Goal: Transaction & Acquisition: Book appointment/travel/reservation

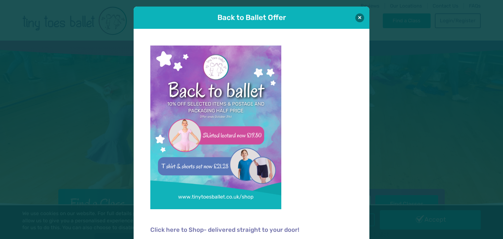
scroll to position [7, 0]
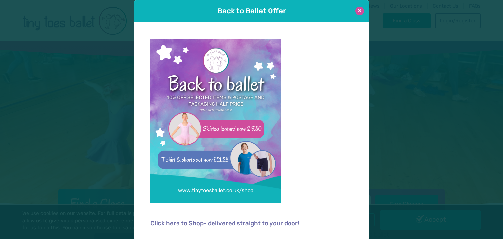
click at [360, 11] on button at bounding box center [360, 11] width 9 height 9
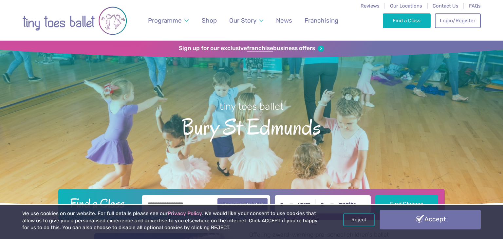
click at [420, 223] on link "Accept" at bounding box center [430, 219] width 101 height 19
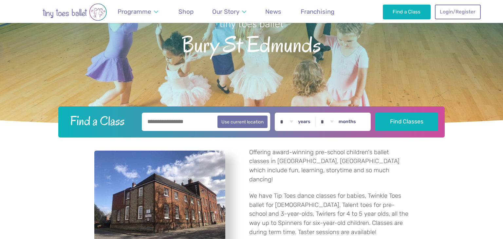
scroll to position [87, 0]
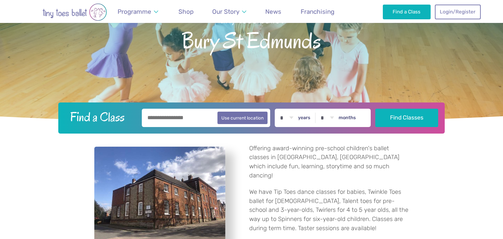
click at [185, 118] on input "text" at bounding box center [206, 118] width 128 height 18
type input "********"
click at [297, 118] on select "* * * * * * * * * * ** ** **" at bounding box center [287, 118] width 20 height 18
select select "*"
click at [285, 109] on select "* * * * * * * * * * ** ** **" at bounding box center [287, 118] width 20 height 18
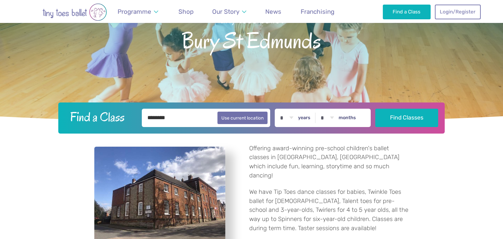
click at [338, 119] on select "* * * * * * * * * * ** **" at bounding box center [327, 118] width 20 height 18
select select "*"
click at [327, 109] on select "* * * * * * * * * * ** **" at bounding box center [327, 118] width 20 height 18
click at [416, 115] on button "Find Classes" at bounding box center [407, 117] width 63 height 18
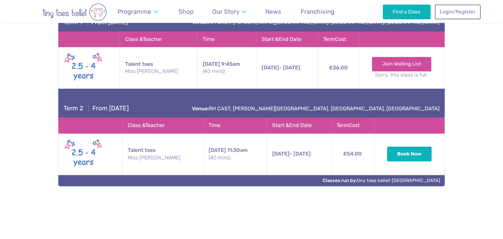
scroll to position [308, 0]
click at [406, 154] on button "Book Now" at bounding box center [409, 153] width 45 height 14
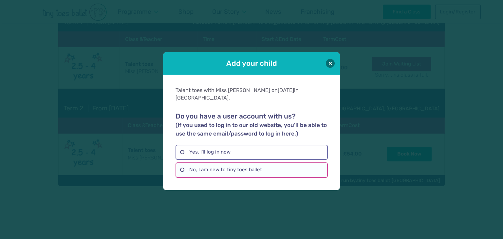
click at [260, 170] on label "No, I am new to tiny toes ballet" at bounding box center [252, 170] width 152 height 15
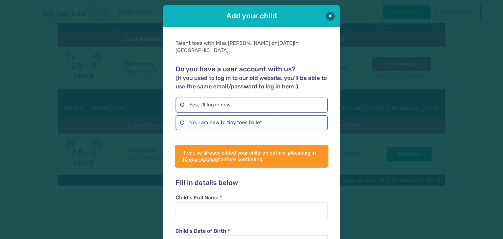
scroll to position [0, 0]
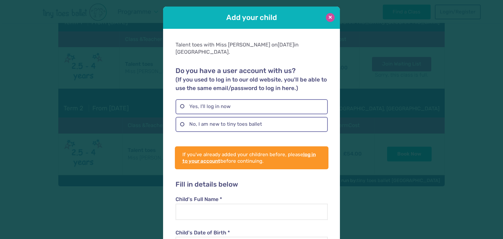
click at [330, 19] on button at bounding box center [330, 17] width 9 height 9
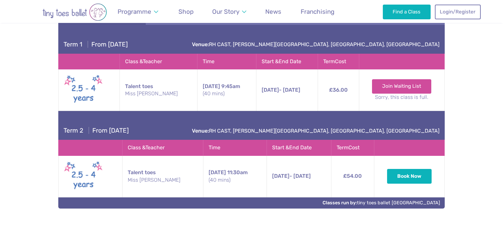
scroll to position [285, 0]
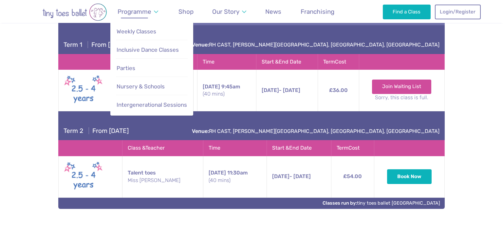
click at [155, 13] on link "Programme" at bounding box center [137, 11] width 47 height 15
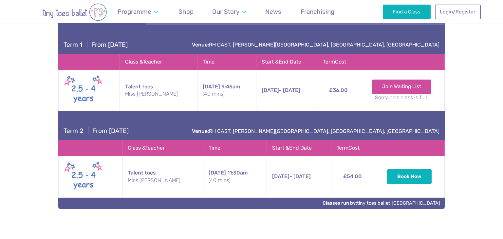
click at [90, 14] on img "Go to home page" at bounding box center [74, 12] width 105 height 18
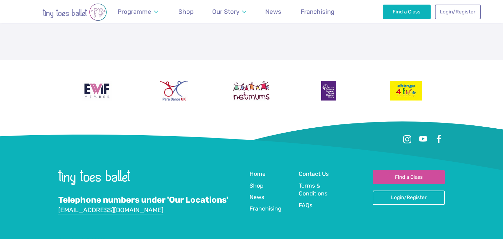
scroll to position [1656, 0]
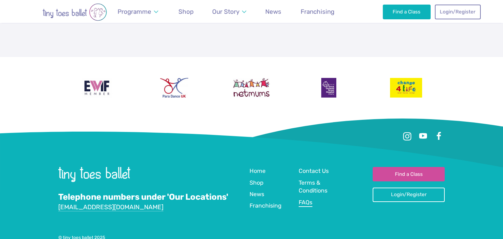
click at [300, 199] on span "FAQs" at bounding box center [306, 202] width 14 height 7
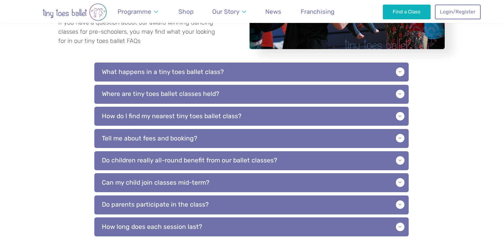
scroll to position [142, 0]
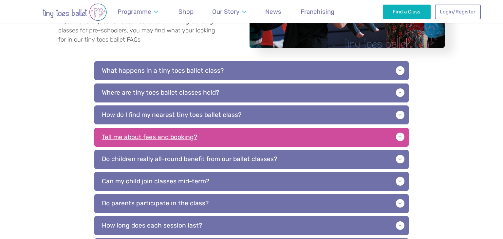
click at [398, 139] on p "Tell me about fees and booking?" at bounding box center [251, 137] width 315 height 19
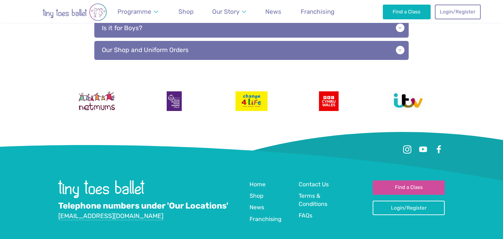
scroll to position [554, 0]
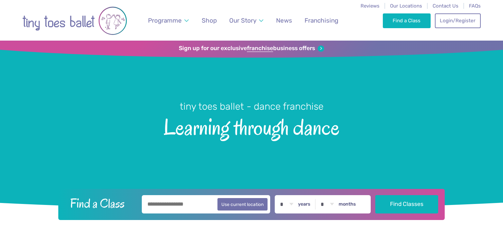
click at [176, 203] on input "text" at bounding box center [206, 204] width 128 height 18
click at [454, 21] on link "Login/Register" at bounding box center [458, 20] width 46 height 14
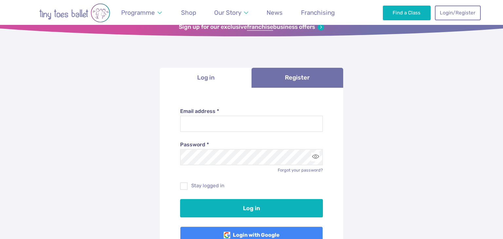
scroll to position [31, 0]
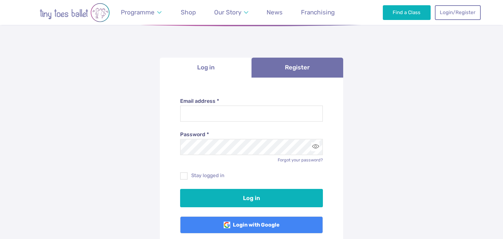
type input "**********"
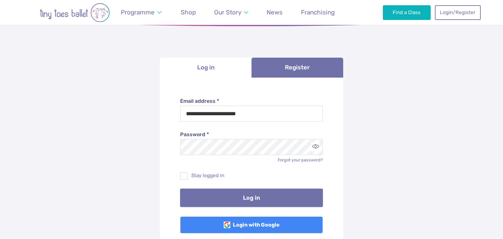
click at [254, 203] on button "Log in" at bounding box center [251, 198] width 143 height 18
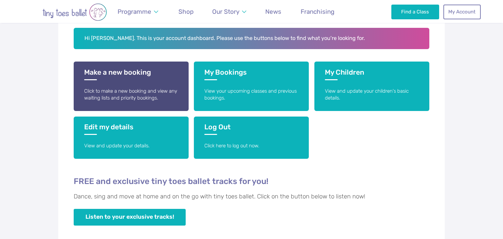
scroll to position [130, 0]
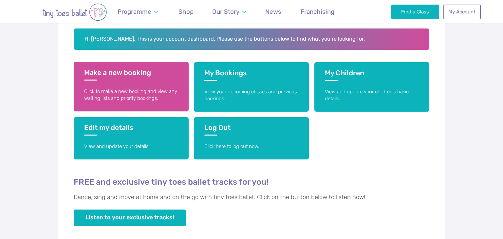
click at [144, 81] on link "Make a new booking Click to make a new booking and view any waiting lists and p…" at bounding box center [131, 86] width 115 height 49
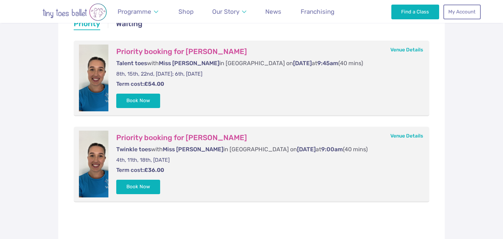
scroll to position [144, 0]
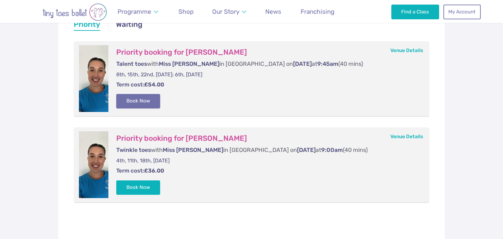
click at [139, 98] on button "Book Now" at bounding box center [138, 101] width 44 height 14
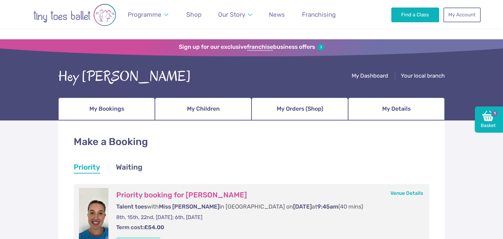
scroll to position [0, 0]
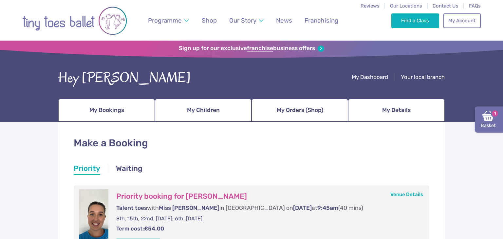
click at [489, 114] on img at bounding box center [489, 116] width 12 height 12
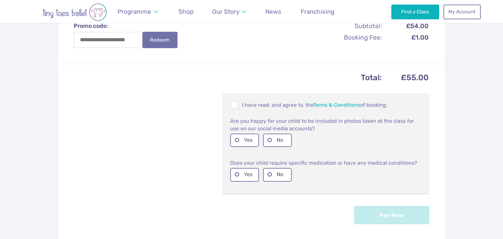
scroll to position [236, 0]
click at [236, 102] on span at bounding box center [234, 105] width 7 height 6
click at [276, 139] on label "No" at bounding box center [277, 139] width 29 height 13
click at [272, 173] on label "No" at bounding box center [277, 173] width 29 height 13
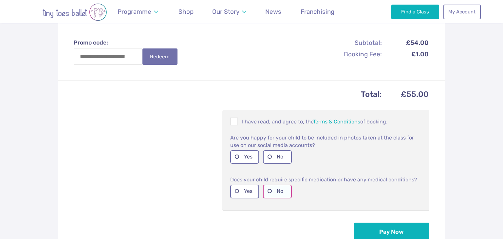
scroll to position [220, 0]
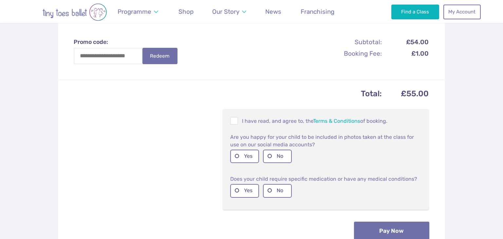
click at [403, 229] on button "Pay Now" at bounding box center [391, 231] width 75 height 18
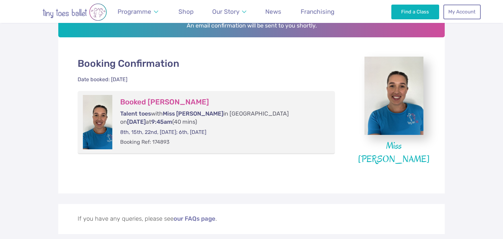
scroll to position [125, 0]
